Goal: Navigation & Orientation: Find specific page/section

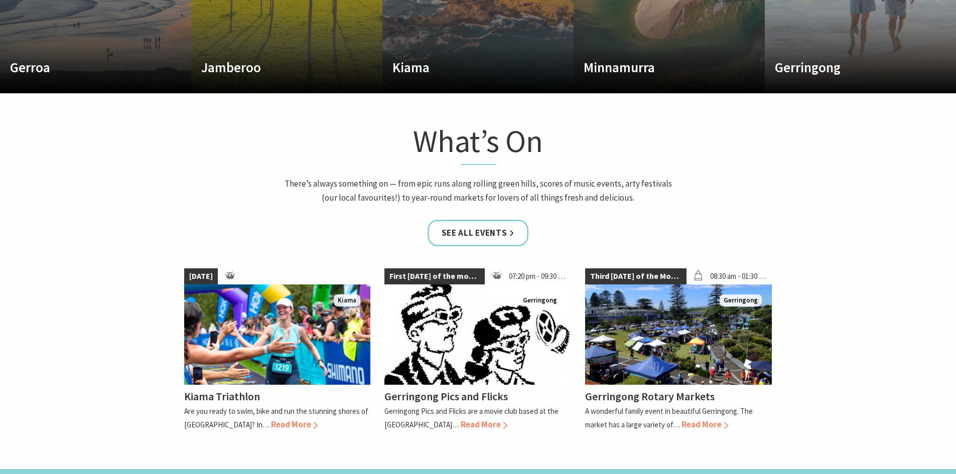
scroll to position [753, 0]
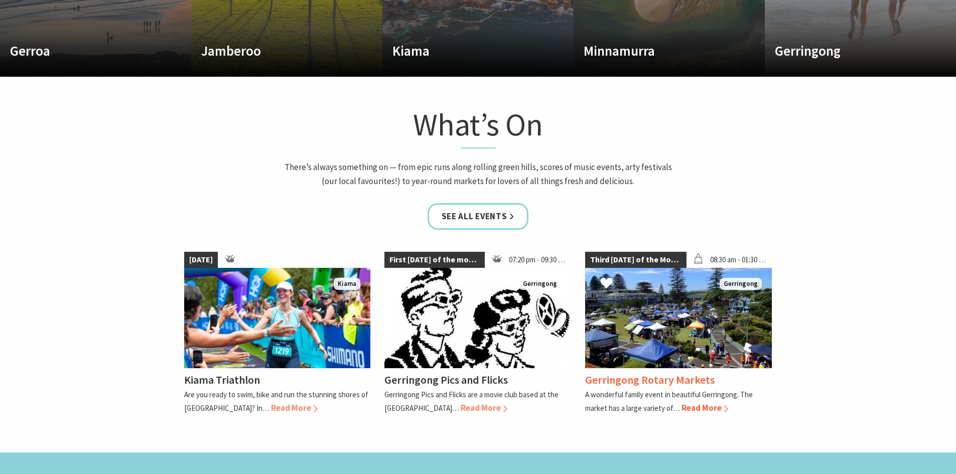
click at [660, 324] on img at bounding box center [678, 318] width 187 height 100
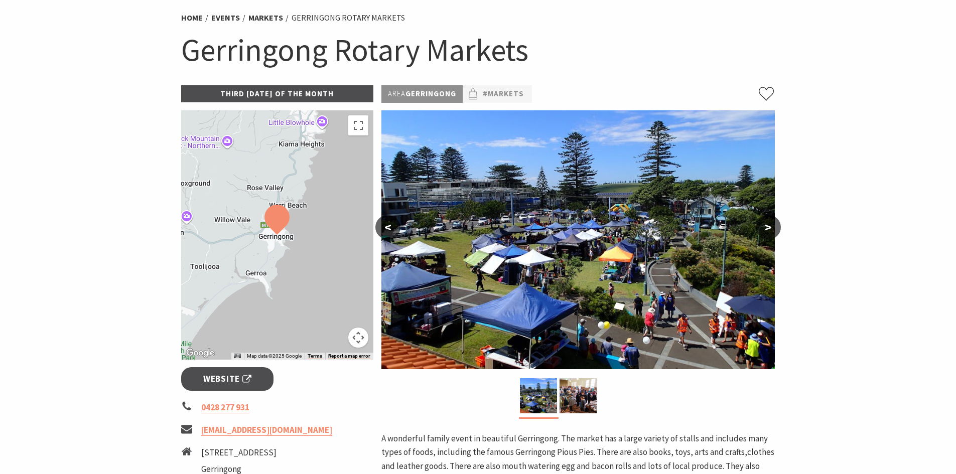
scroll to position [100, 0]
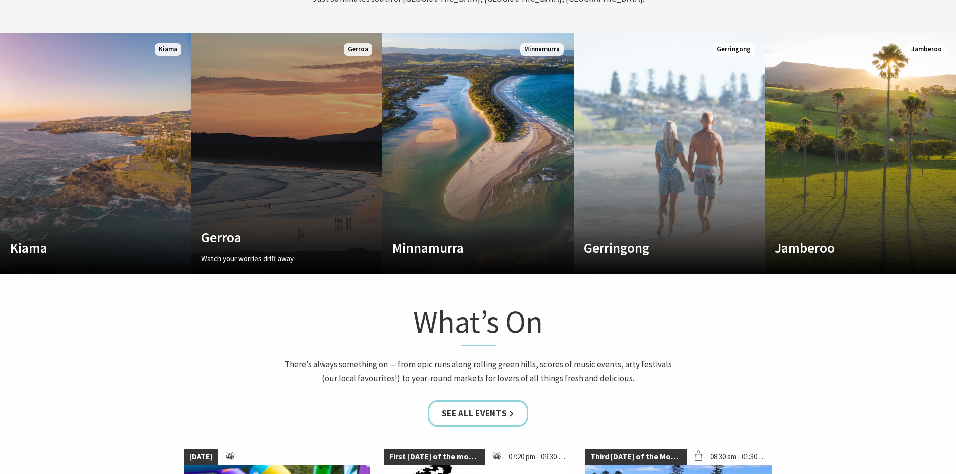
scroll to position [552, 0]
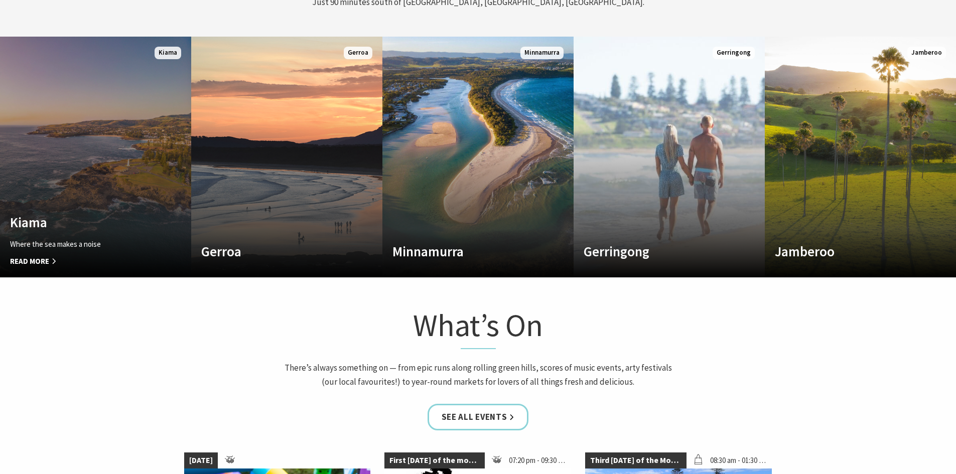
click at [54, 142] on link "Custom Image Used Kiama Where the sea makes a noise Read More Kiama" at bounding box center [95, 157] width 191 height 241
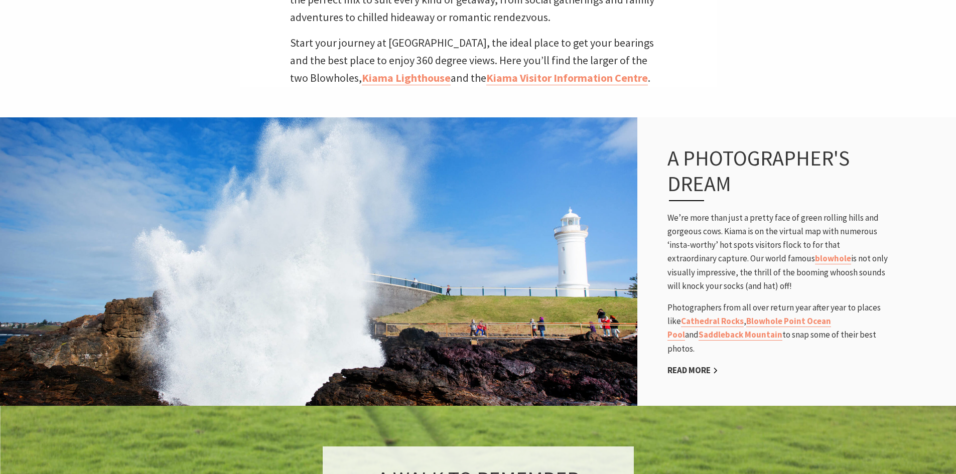
scroll to position [602, 0]
